Goal: Task Accomplishment & Management: Use online tool/utility

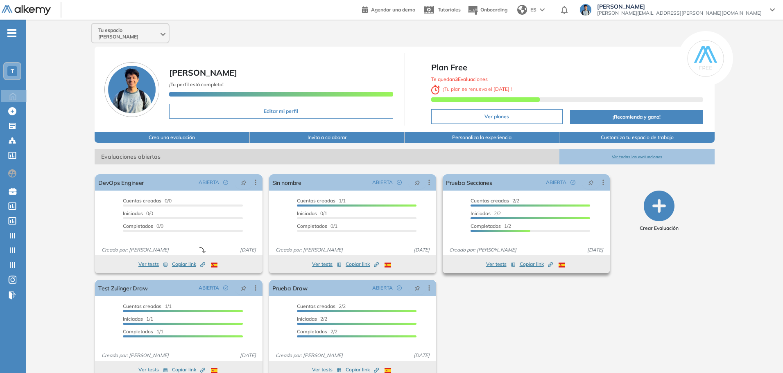
click at [546, 261] on span "Copiar link Created by potrace 1.16, written by Peter Selinger 2001-2019" at bounding box center [535, 264] width 33 height 7
click at [14, 278] on icon at bounding box center [13, 280] width 4 height 5
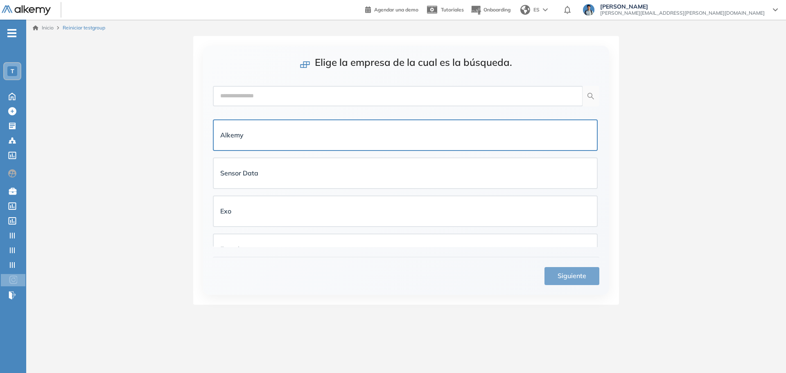
click at [252, 136] on div "Alkemy" at bounding box center [405, 135] width 370 height 10
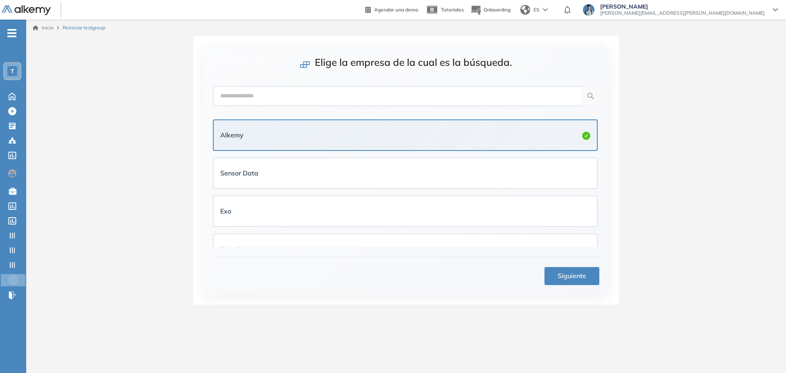
drag, startPoint x: 602, startPoint y: 282, endPoint x: 592, endPoint y: 280, distance: 10.5
click at [602, 282] on div "Elige la empresa de la cual es la búsqueda. Alkemy Sensor Data Exo Experis Turi…" at bounding box center [406, 170] width 406 height 249
click at [592, 279] on button "Siguiente" at bounding box center [571, 276] width 55 height 18
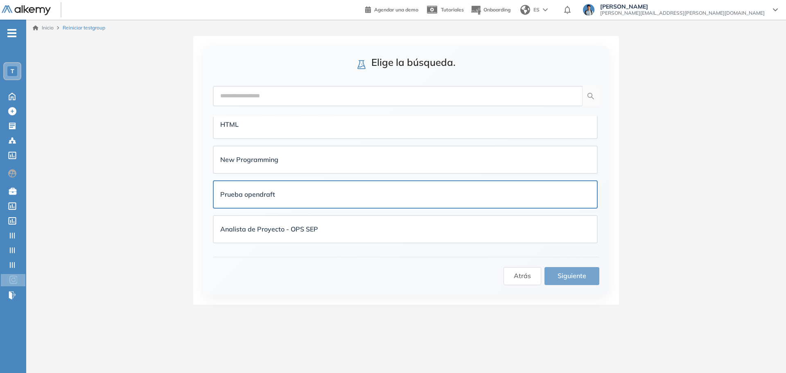
scroll to position [358, 0]
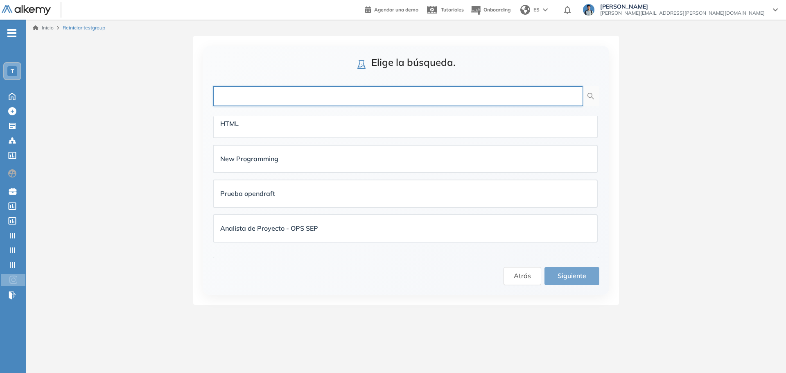
click at [288, 88] on input "text" at bounding box center [398, 96] width 370 height 20
type input "*********"
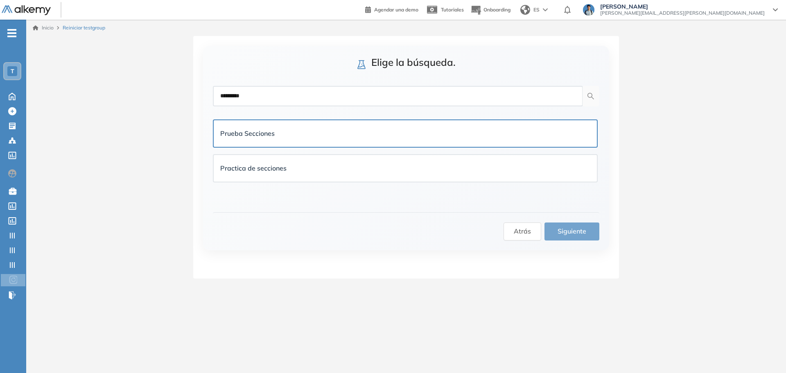
click at [268, 140] on div "Prueba Secciones" at bounding box center [405, 133] width 383 height 27
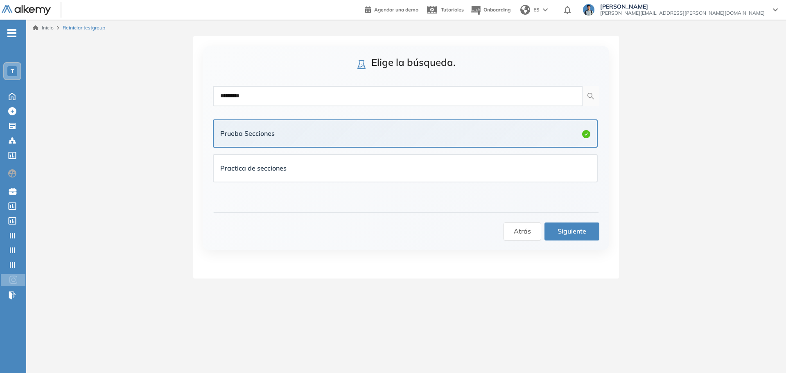
click at [576, 231] on span "Siguiente" at bounding box center [571, 231] width 29 height 10
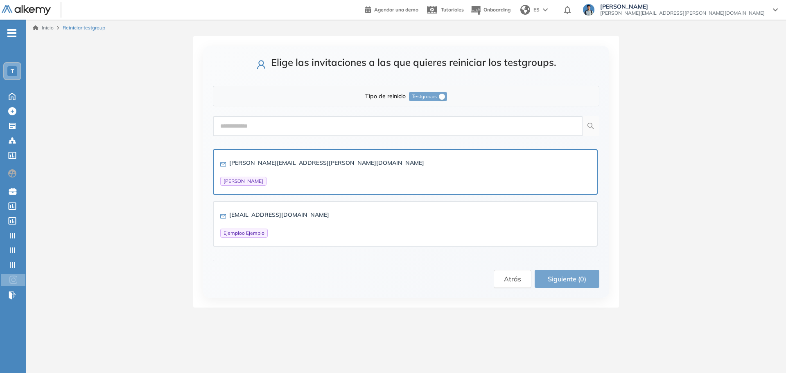
click at [295, 165] on strong "[EMAIL_ADDRESS][DOMAIN_NAME]" at bounding box center [326, 162] width 195 height 7
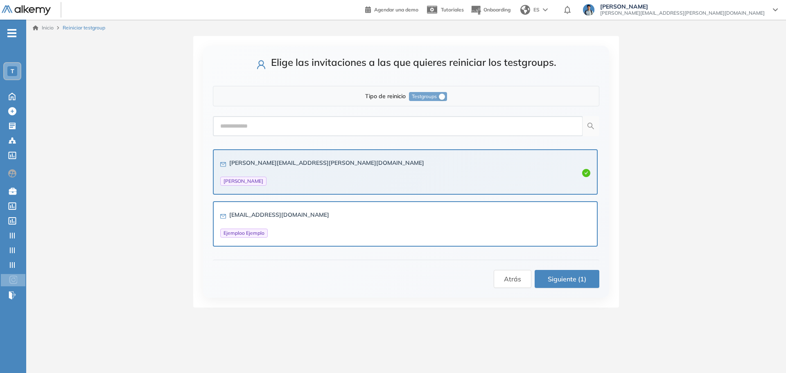
click at [304, 225] on div "creucruquallape-4302@yopmail.com Ejemploo Ejemplo" at bounding box center [274, 223] width 109 height 27
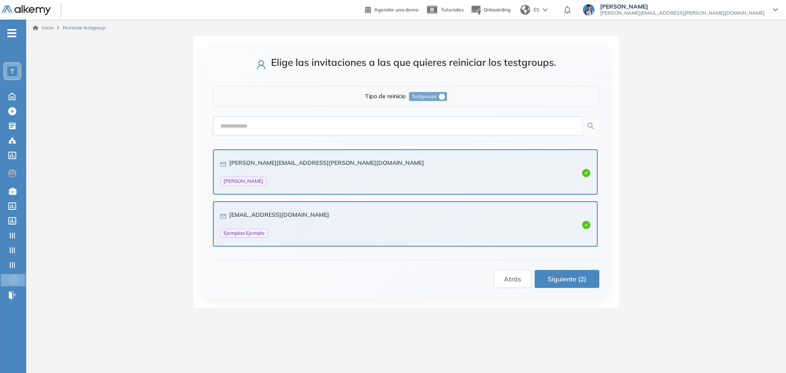
click at [591, 278] on button "Siguiente (2)" at bounding box center [567, 279] width 65 height 18
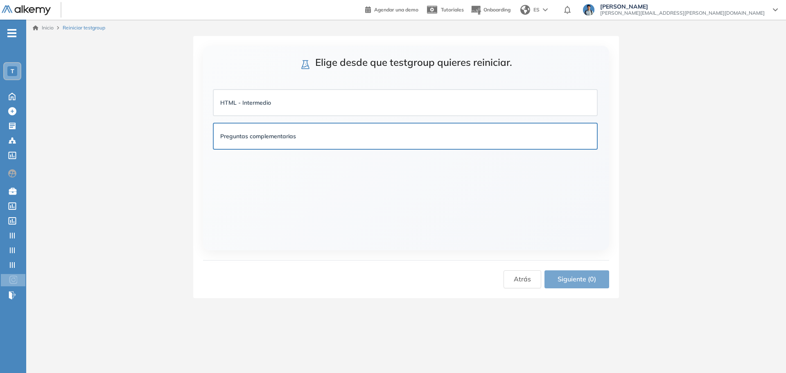
drag, startPoint x: 276, startPoint y: 99, endPoint x: 280, endPoint y: 139, distance: 40.0
click at [277, 100] on div "HTML - Intermedio" at bounding box center [405, 102] width 370 height 9
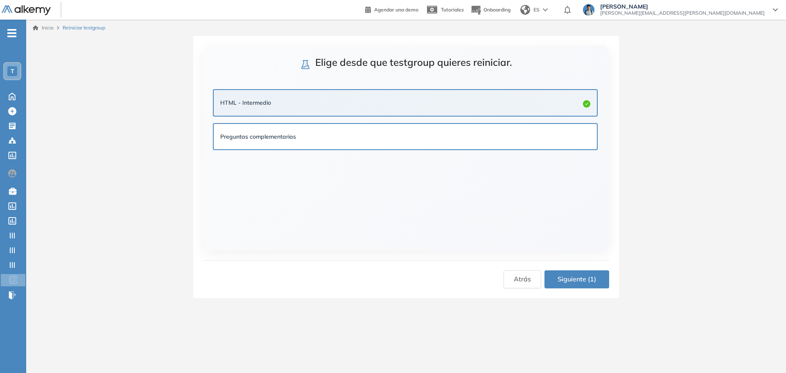
click at [287, 145] on div "Preguntas complementarias" at bounding box center [405, 136] width 383 height 25
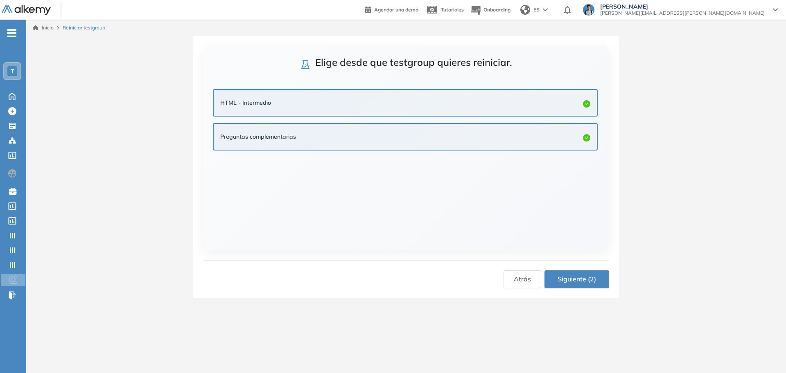
click at [574, 271] on button "Siguiente (2)" at bounding box center [576, 280] width 65 height 18
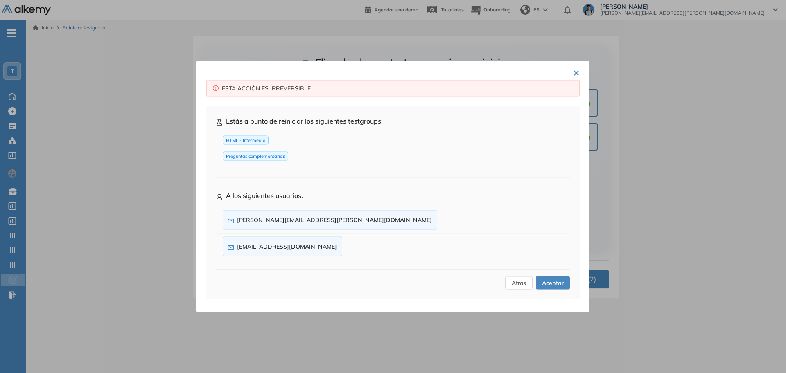
click at [549, 284] on span "Aceptar" at bounding box center [553, 283] width 22 height 9
